Goal: Information Seeking & Learning: Learn about a topic

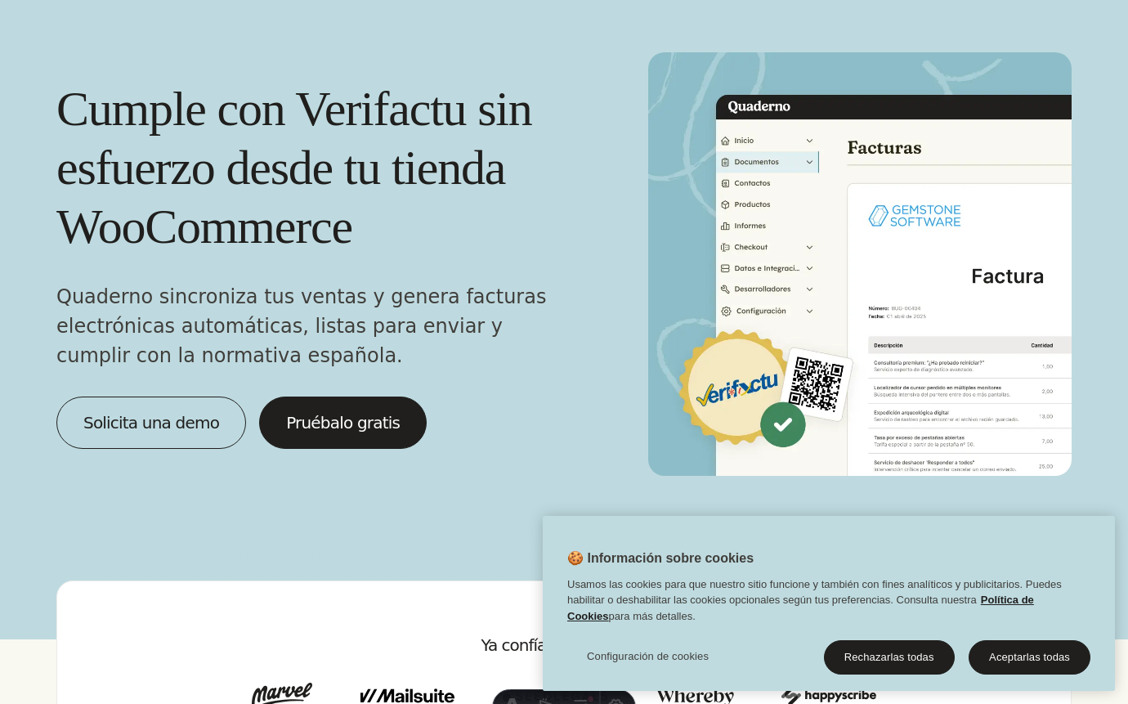
scroll to position [2645, 0]
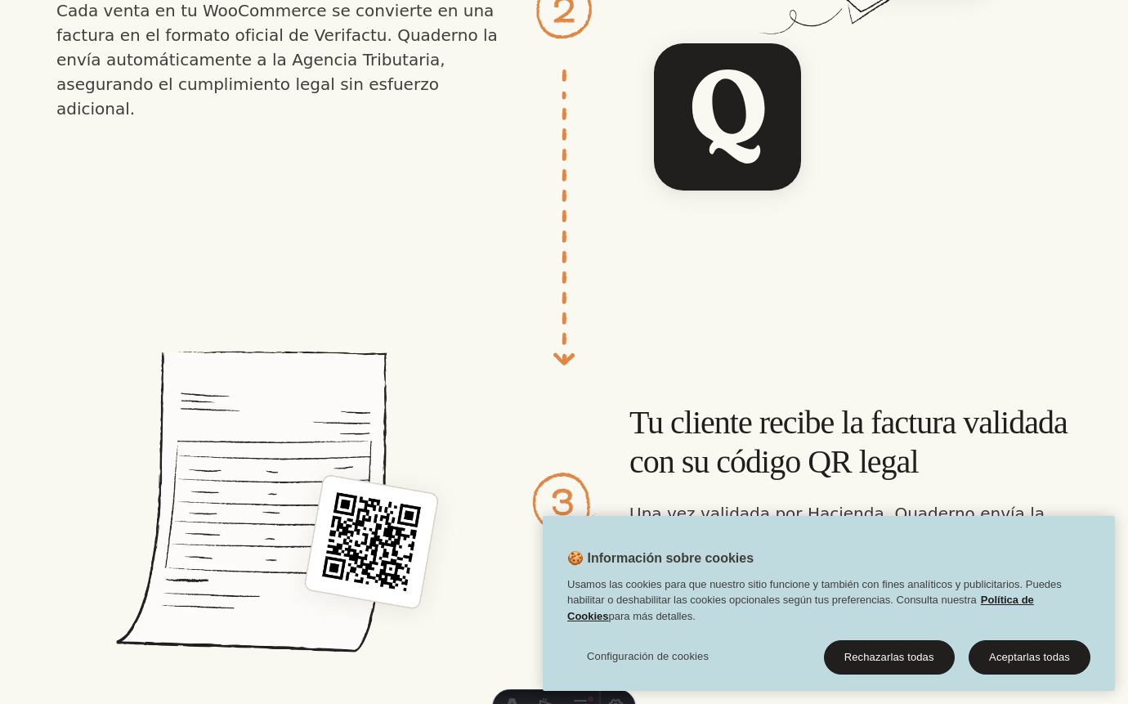
scroll to position [2645, 0]
